Goal: Information Seeking & Learning: Learn about a topic

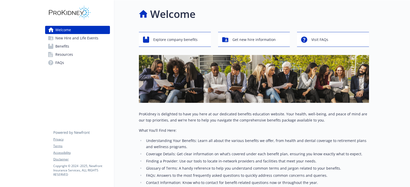
scroll to position [67, 0]
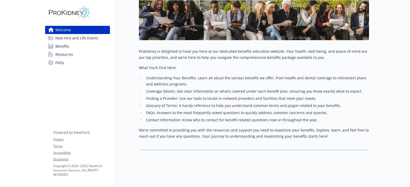
click at [58, 47] on span "Benefits" at bounding box center [62, 46] width 14 height 8
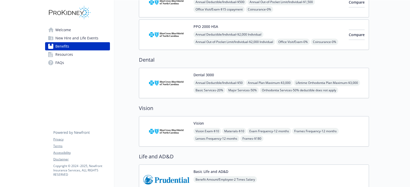
scroll to position [179, 0]
